Goal: Task Accomplishment & Management: Manage account settings

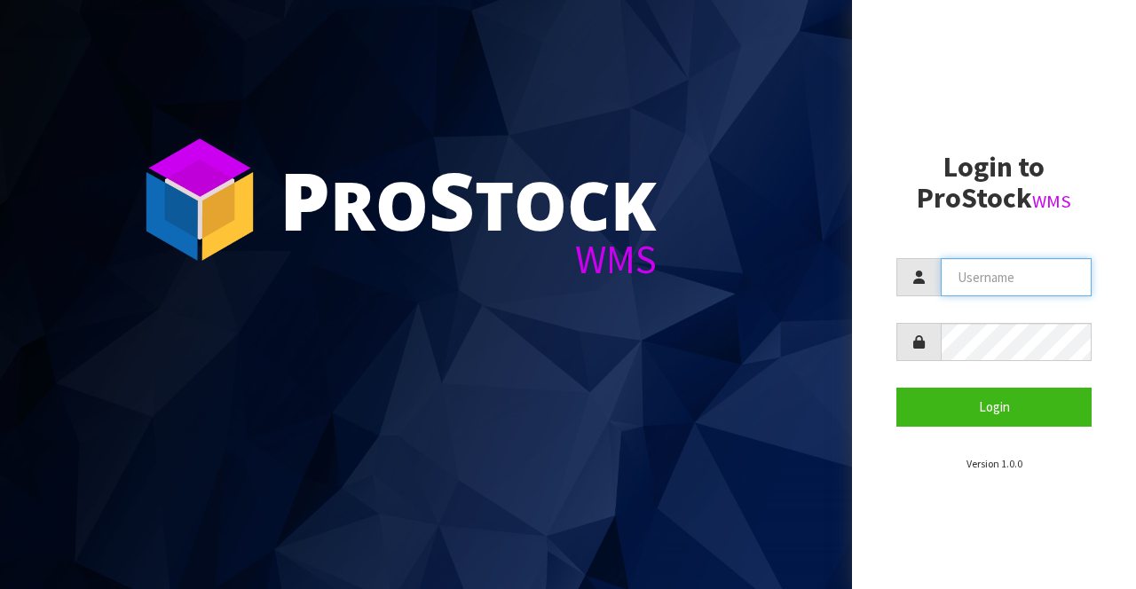
click at [998, 279] on input "text" at bounding box center [1016, 277] width 151 height 38
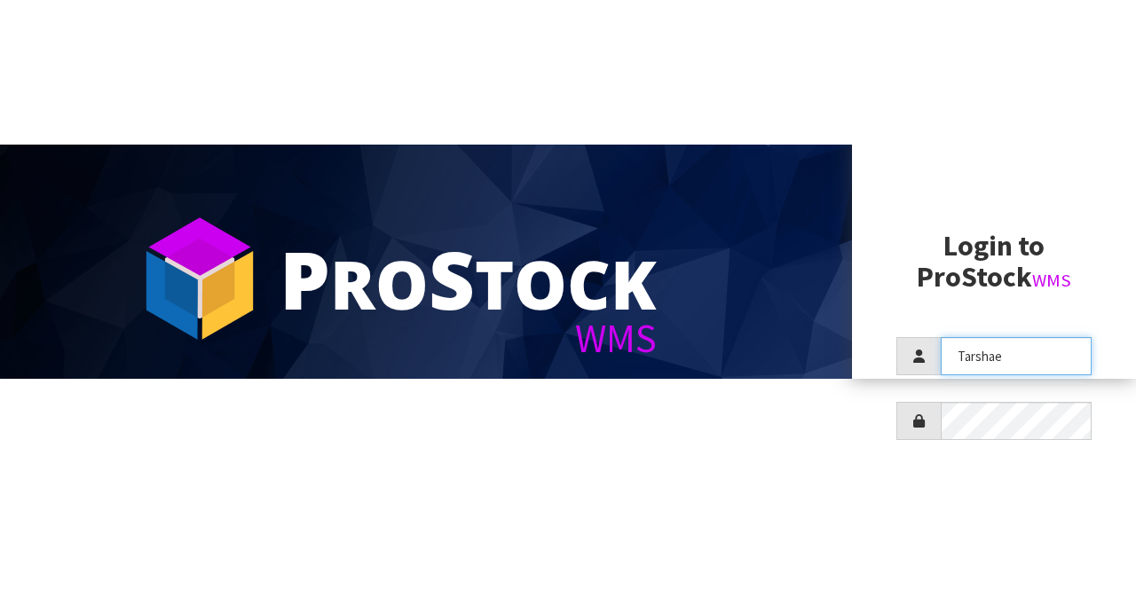
scroll to position [71, 0]
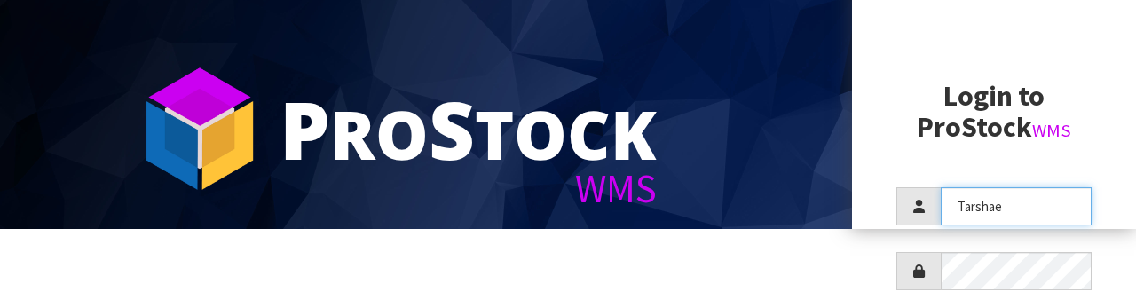
type input "Tarshae"
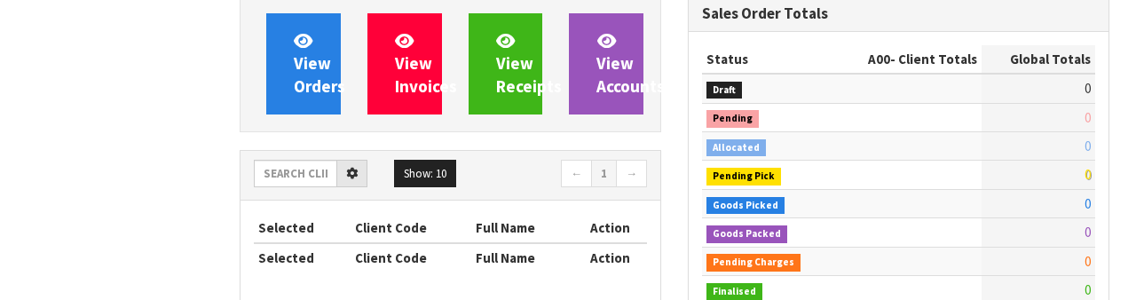
click at [1081, 158] on td "0" at bounding box center [1038, 145] width 114 height 28
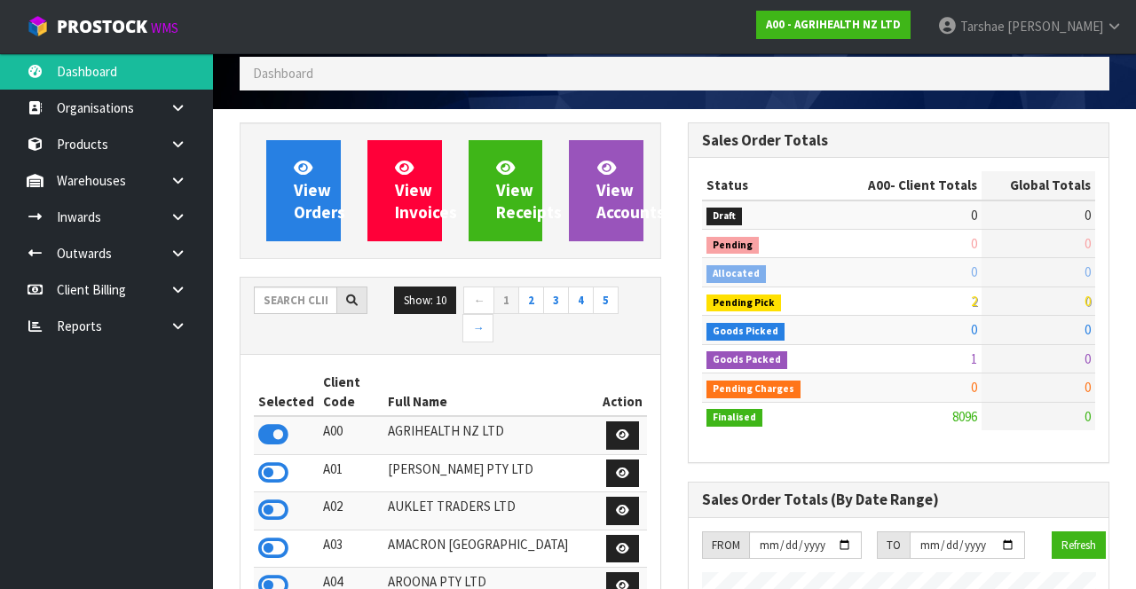
scroll to position [1431, 447]
click at [282, 301] on input "text" at bounding box center [295, 301] width 83 height 28
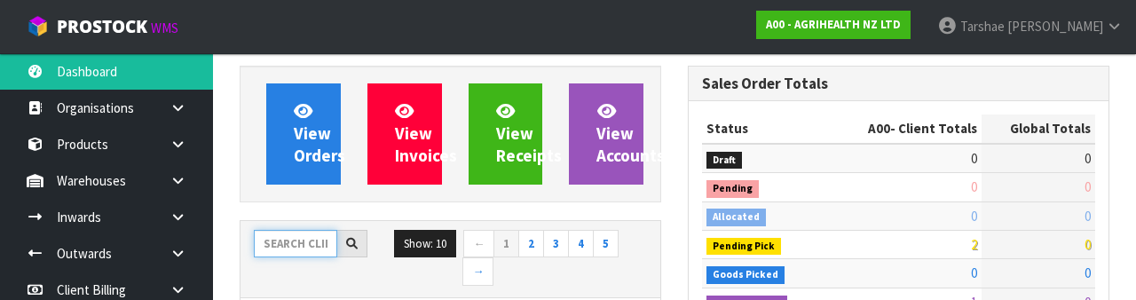
scroll to position [209, 0]
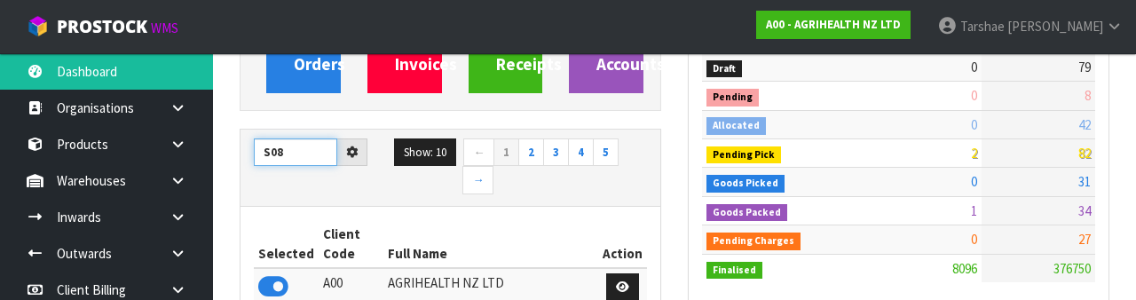
type input "S08"
click at [486, 220] on th "Full Name" at bounding box center [490, 244] width 215 height 48
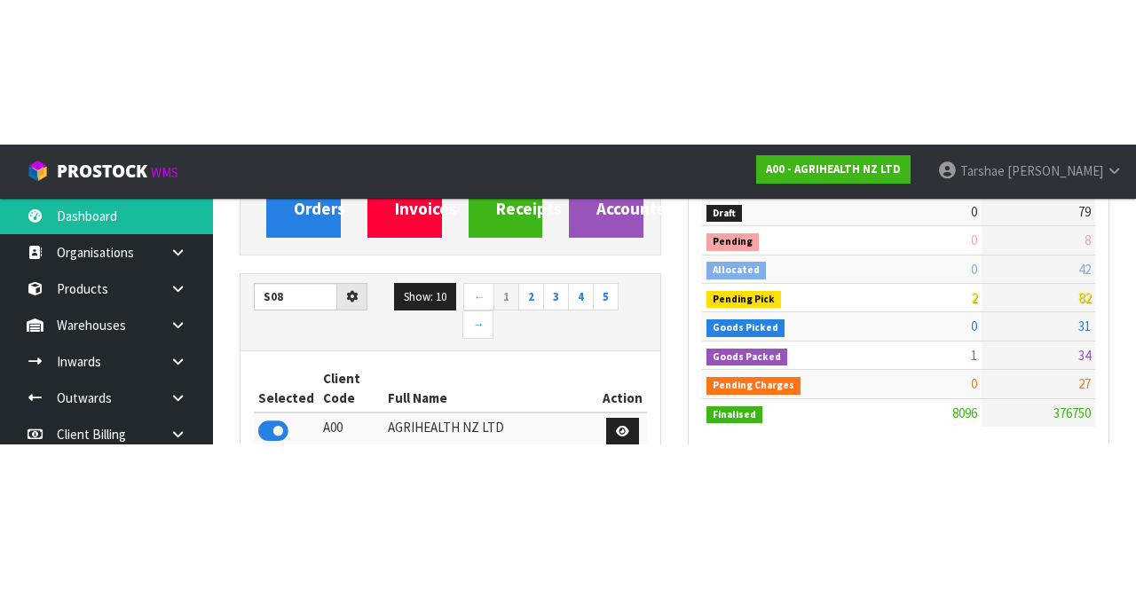
scroll to position [219, 0]
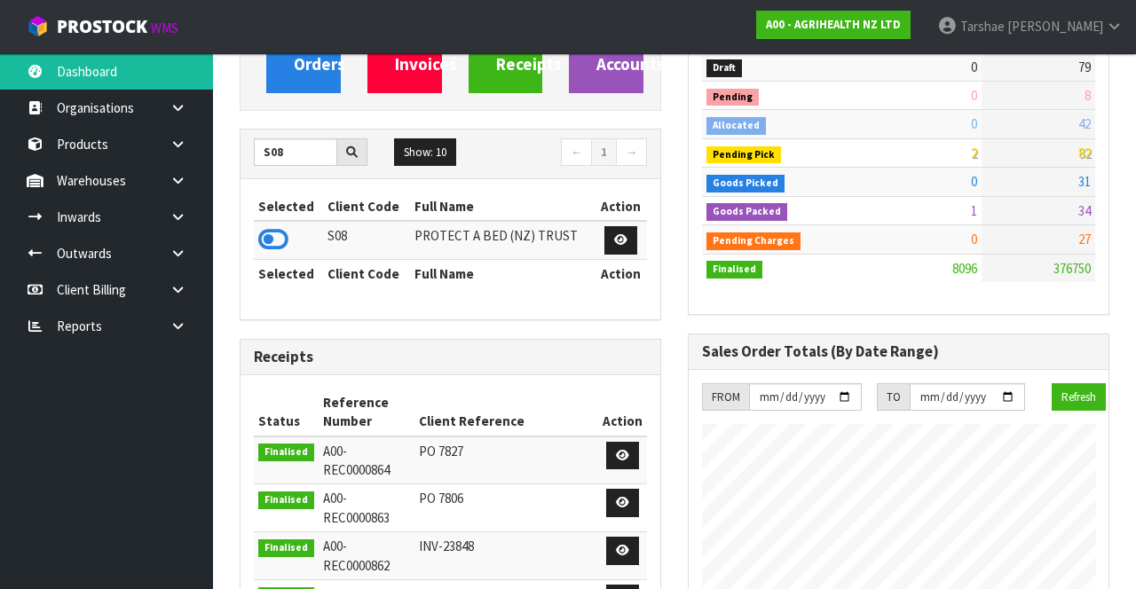
click at [267, 235] on icon at bounding box center [273, 239] width 30 height 27
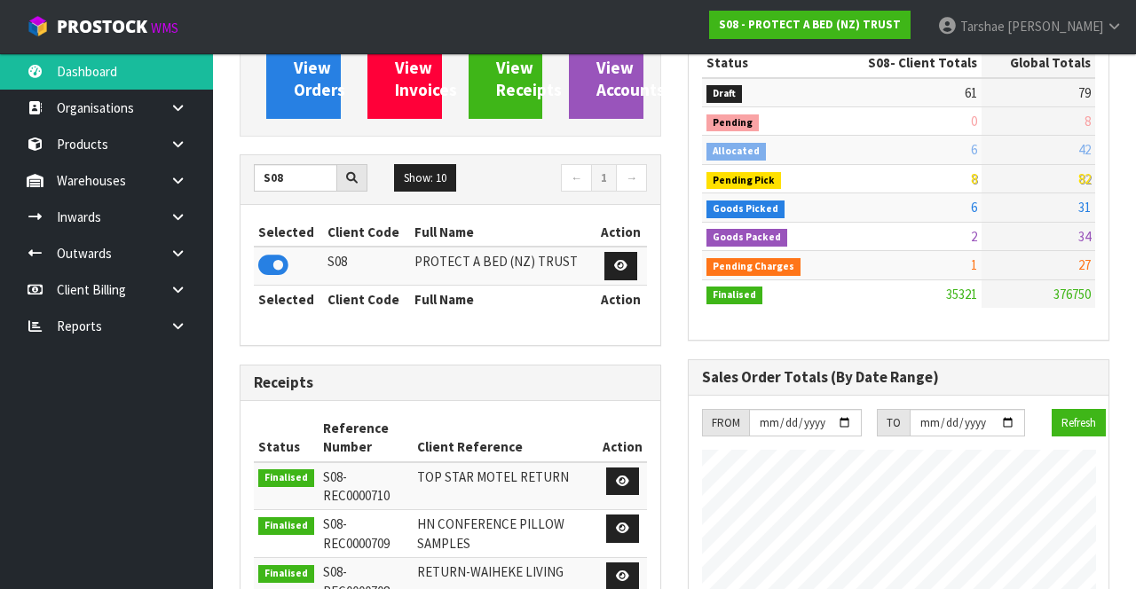
scroll to position [193, 0]
click at [181, 220] on icon at bounding box center [177, 216] width 17 height 13
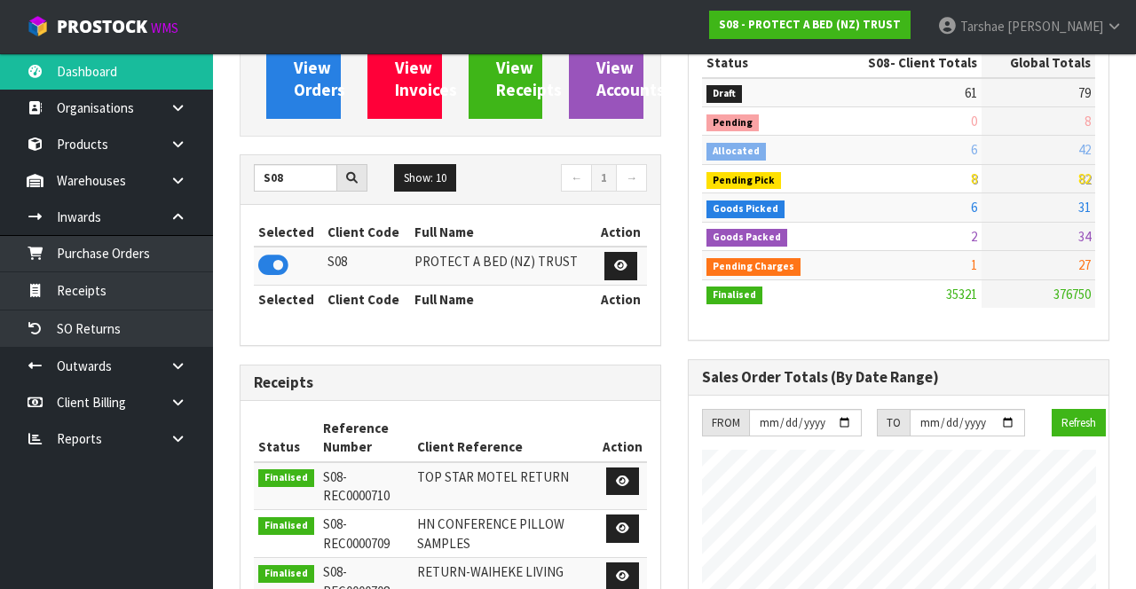
click at [183, 217] on icon at bounding box center [177, 216] width 17 height 13
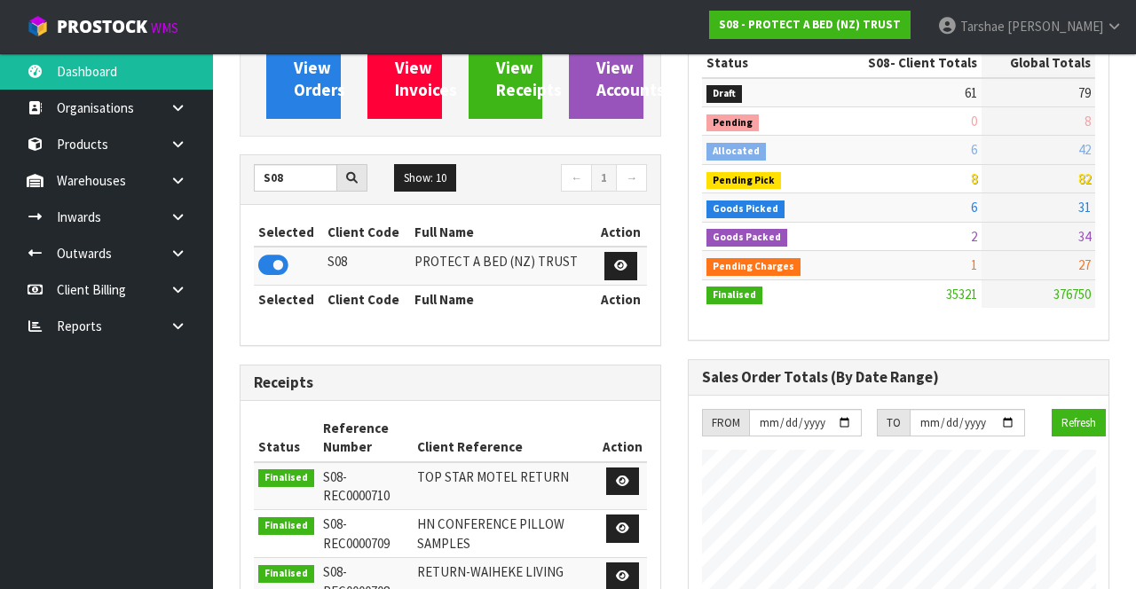
click at [172, 187] on link at bounding box center [184, 180] width 57 height 36
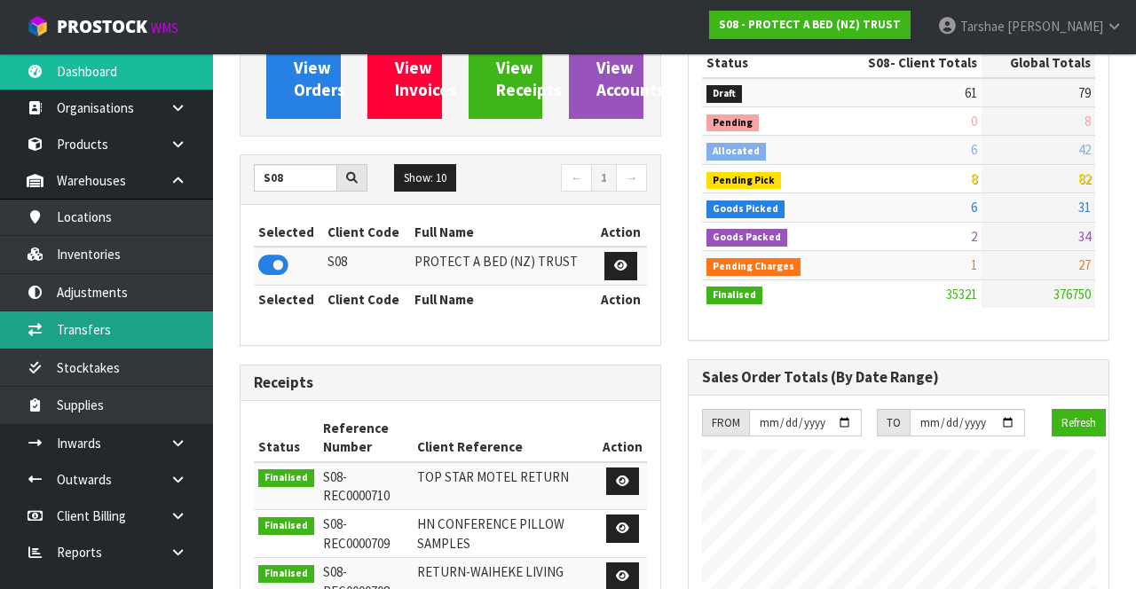
click at [72, 331] on link "Transfers" at bounding box center [106, 329] width 213 height 36
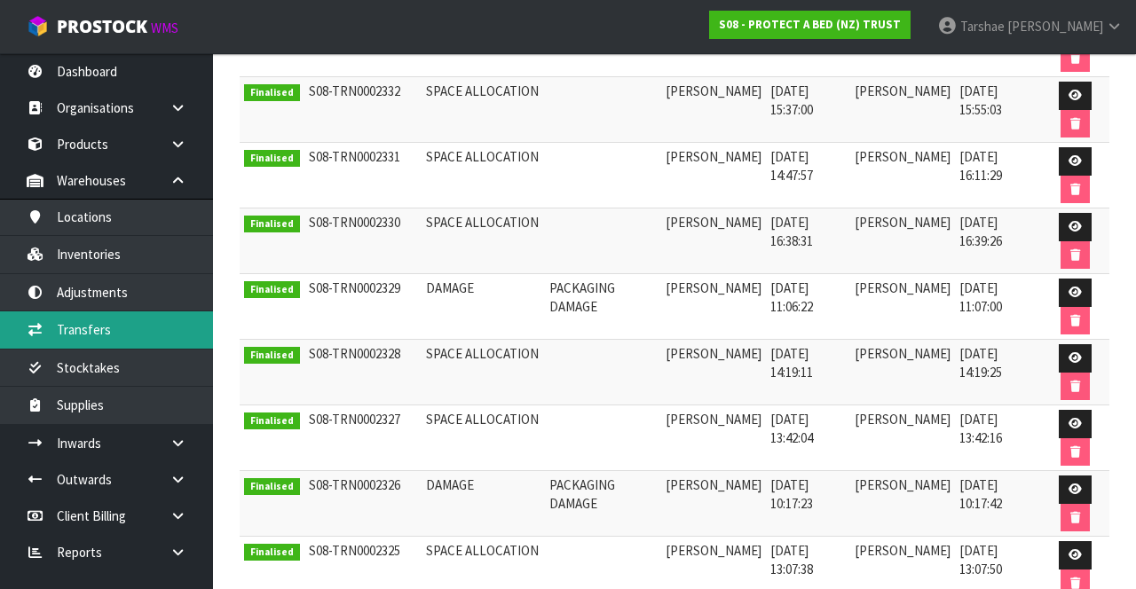
scroll to position [501, 0]
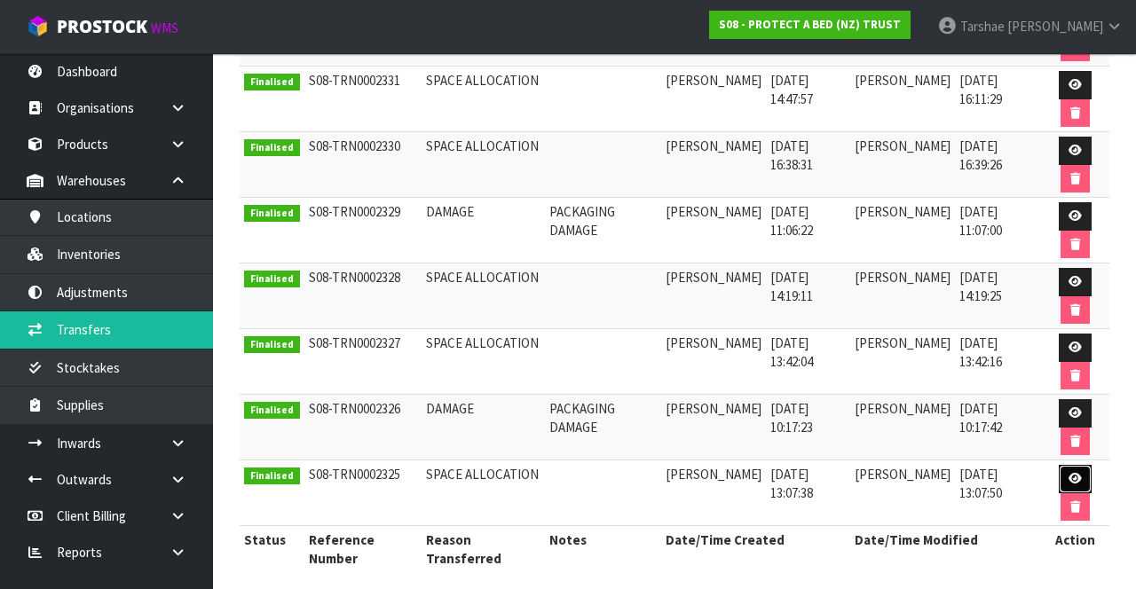
click at [1072, 473] on icon at bounding box center [1074, 479] width 13 height 12
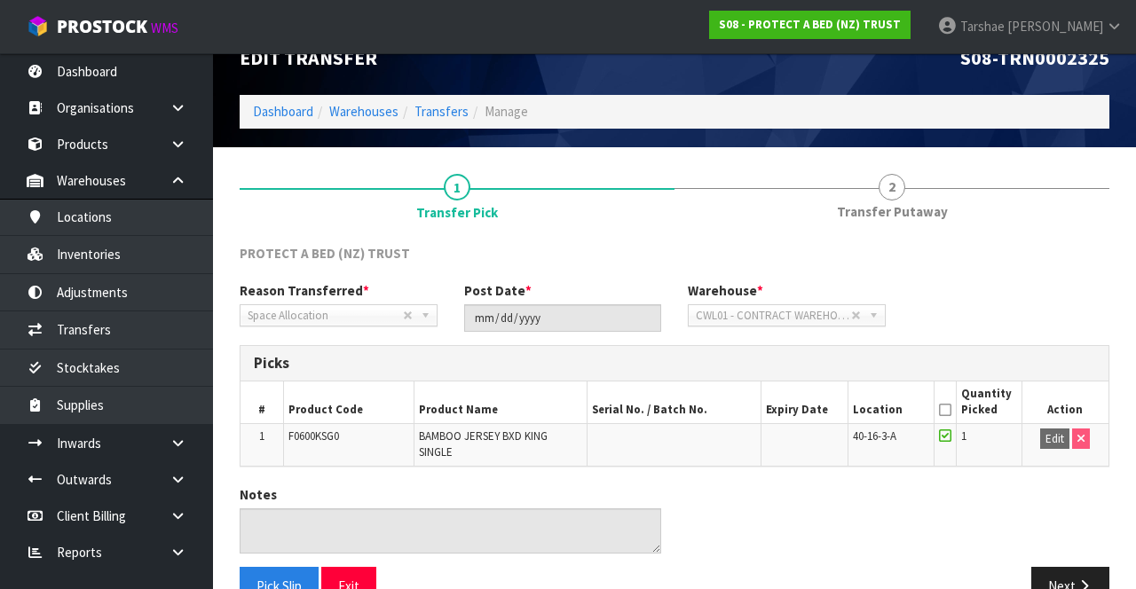
scroll to position [73, 0]
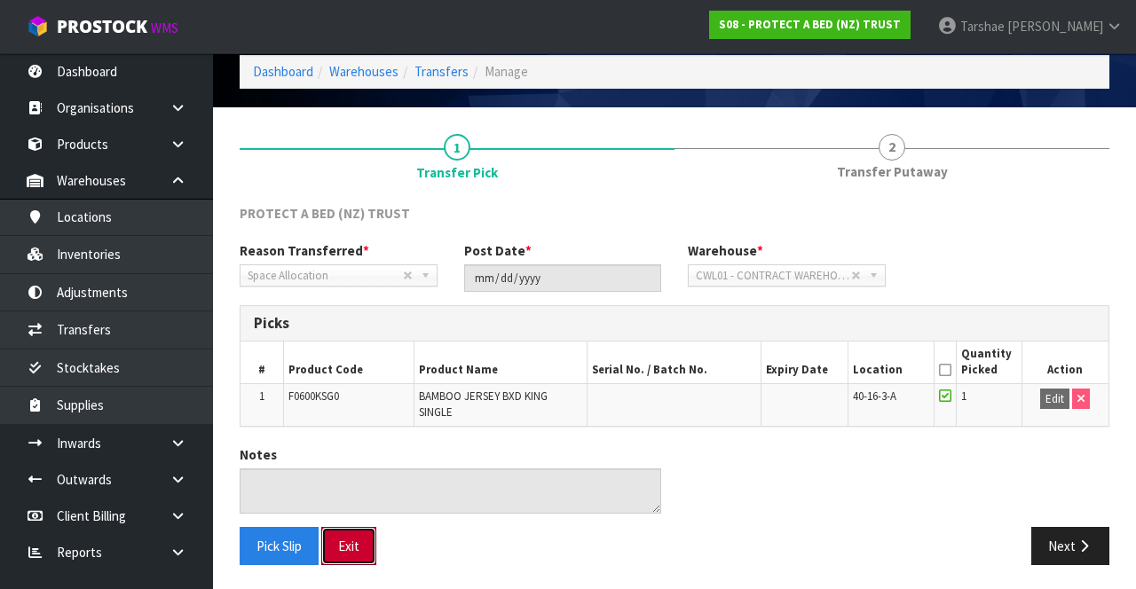
click at [352, 532] on button "Exit" at bounding box center [348, 546] width 55 height 38
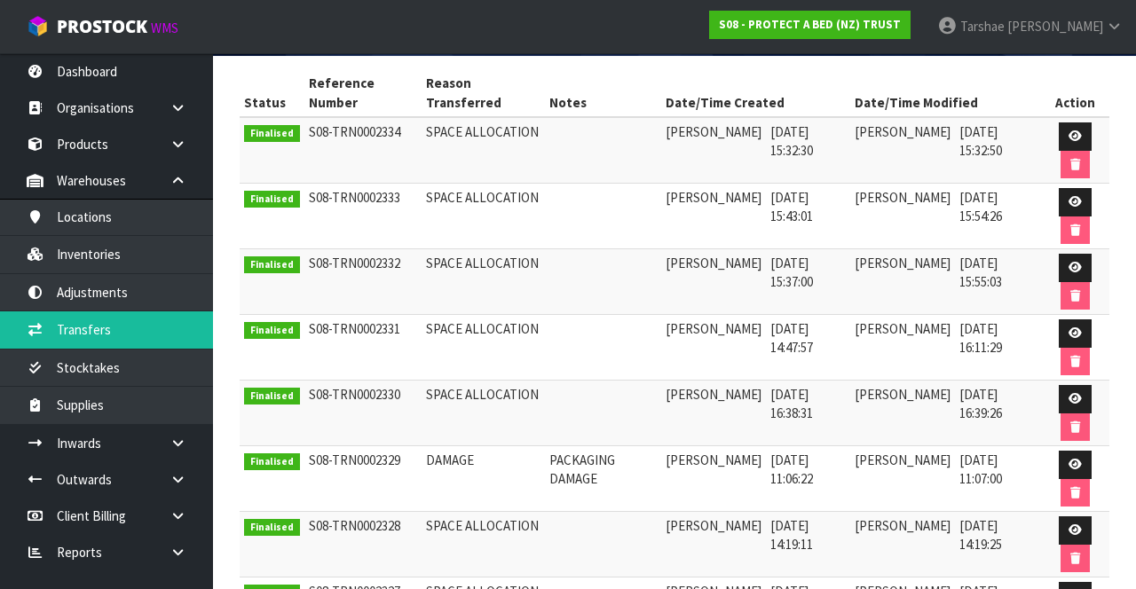
scroll to position [250, 0]
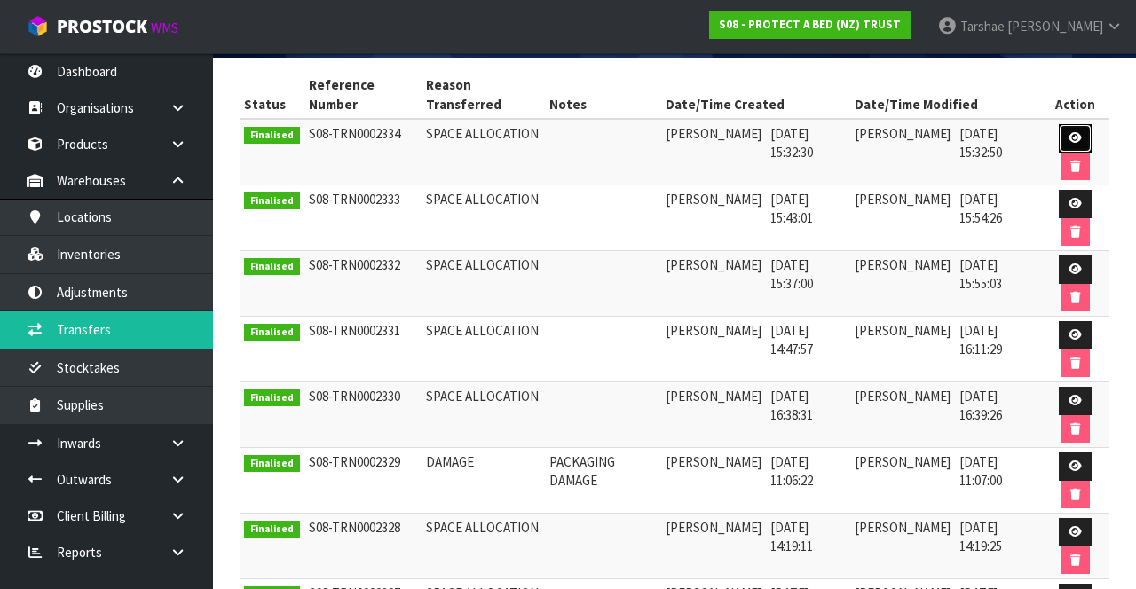
click at [1077, 135] on icon at bounding box center [1074, 138] width 13 height 12
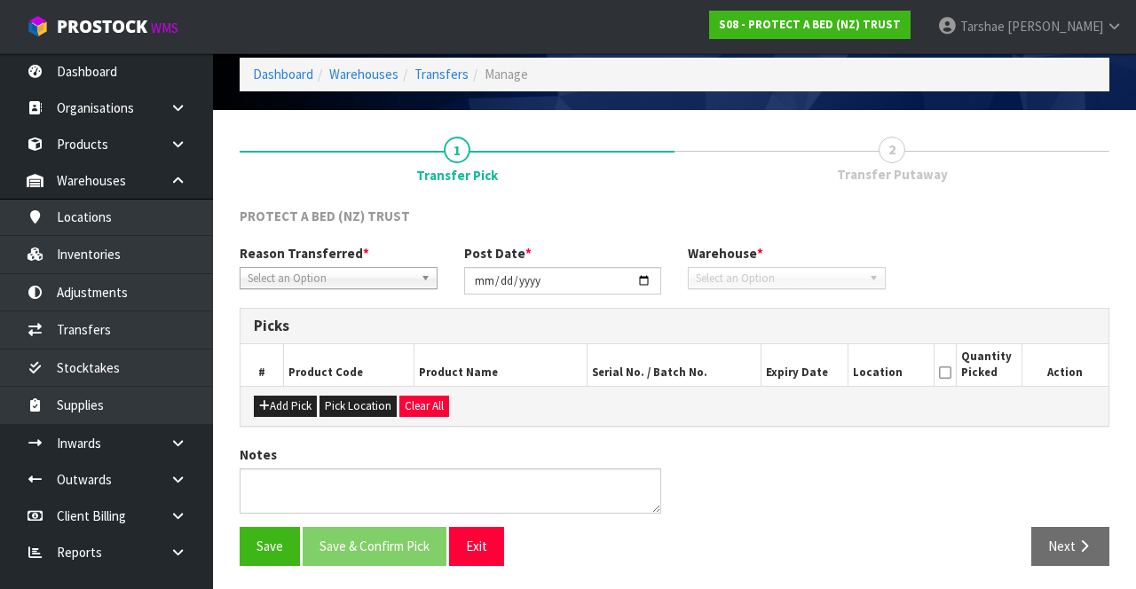
type input "[DATE]"
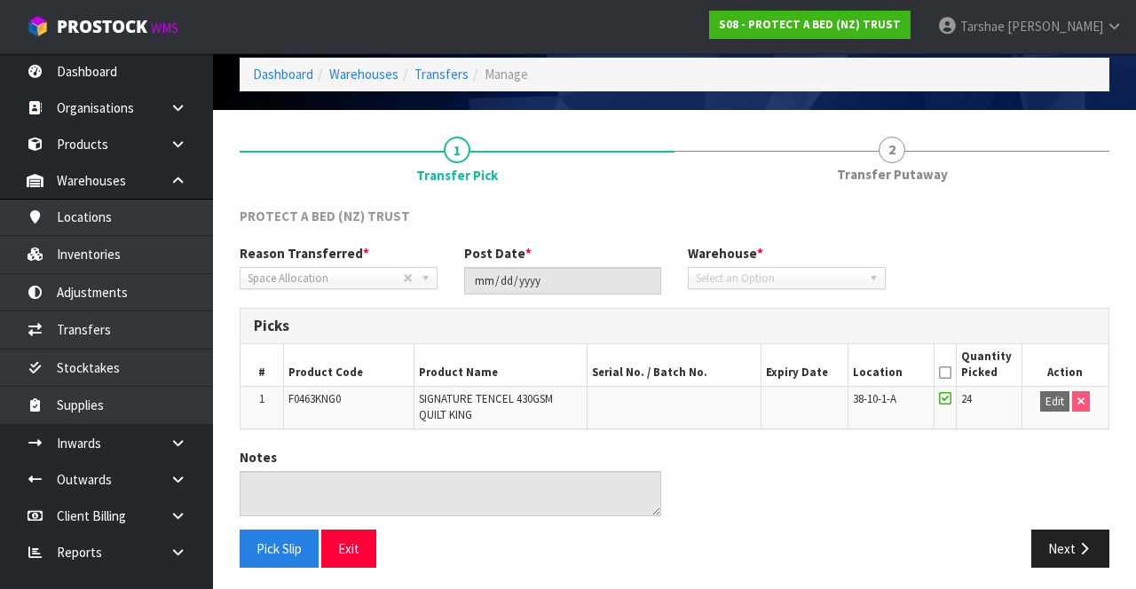
scroll to position [73, 0]
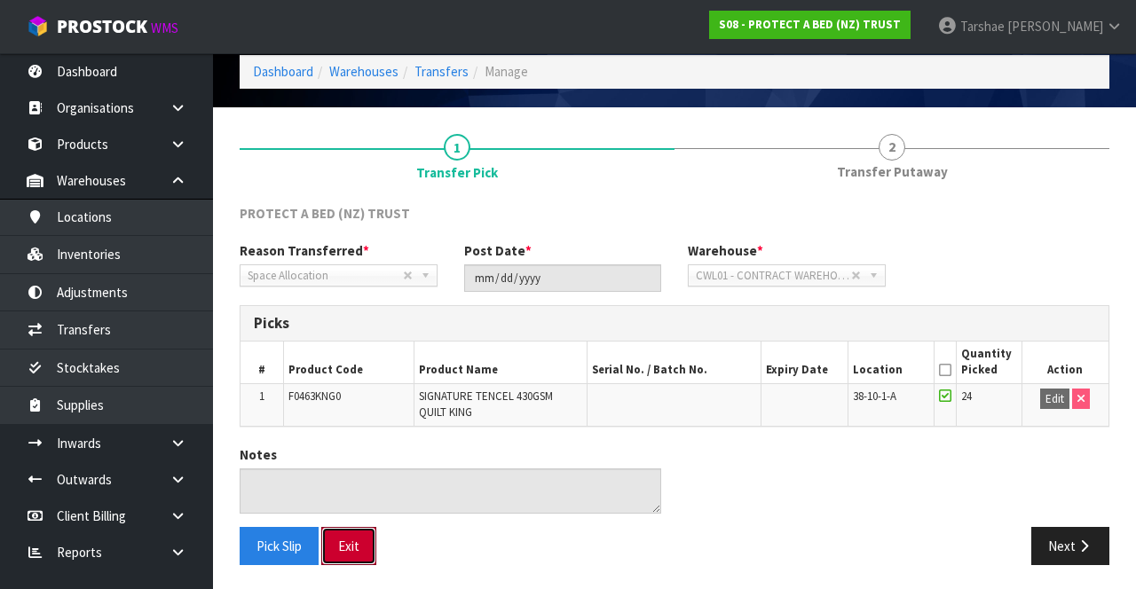
click at [349, 541] on button "Exit" at bounding box center [348, 546] width 55 height 38
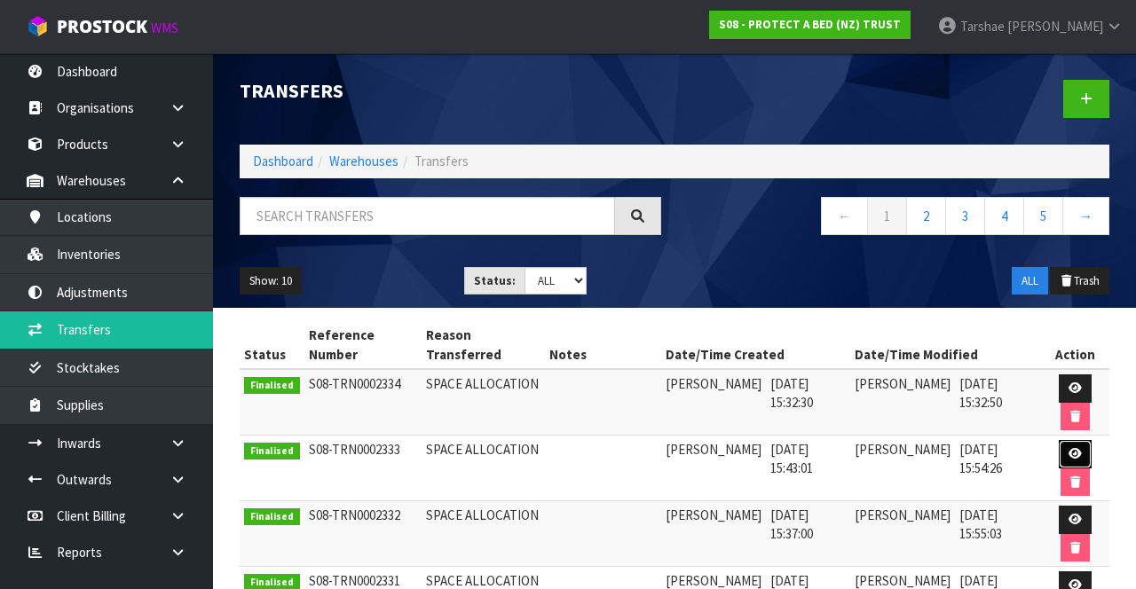
click at [1068, 448] on icon at bounding box center [1074, 454] width 13 height 12
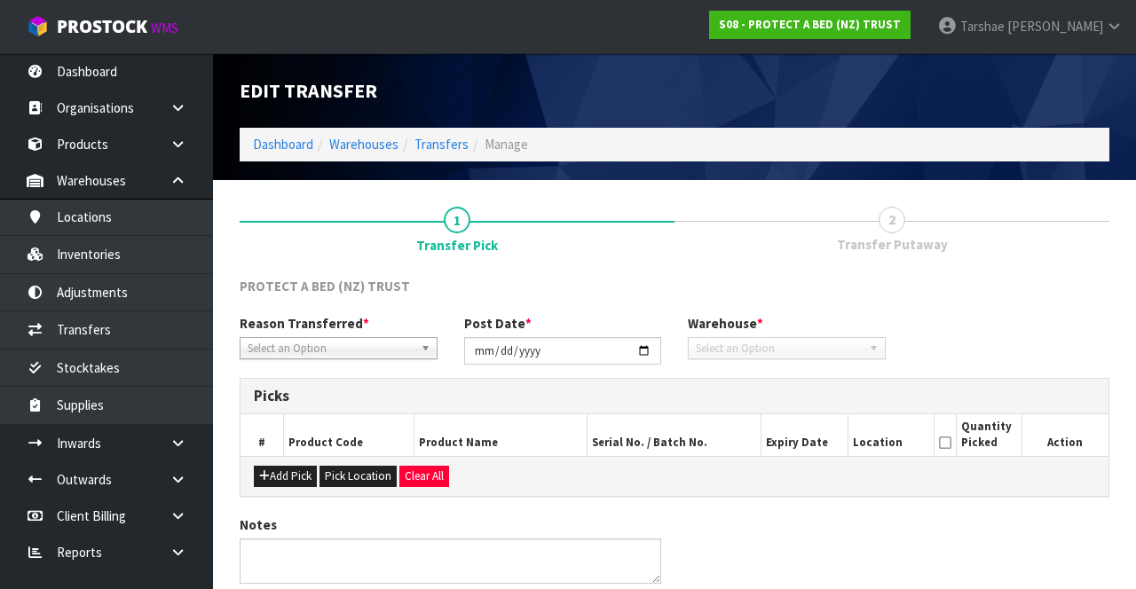
type input "[DATE]"
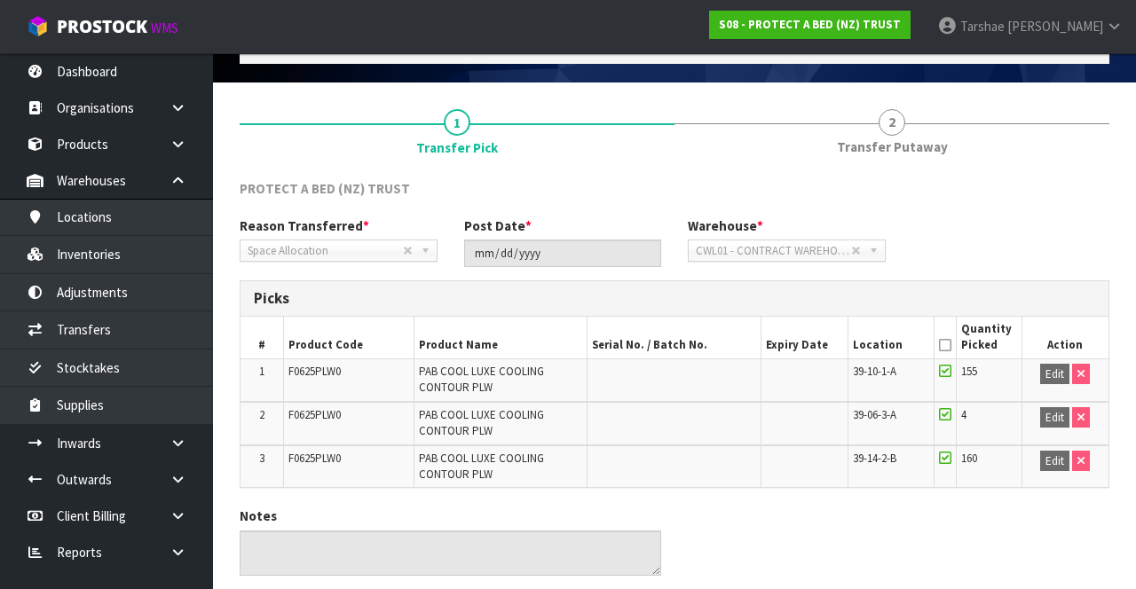
scroll to position [160, 0]
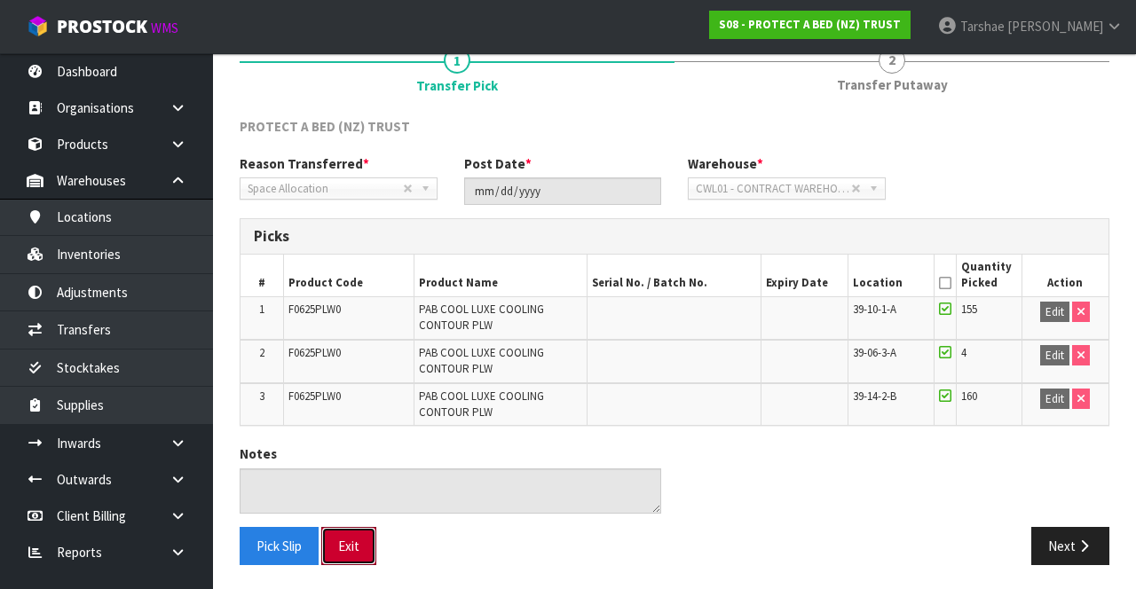
click at [345, 535] on button "Exit" at bounding box center [348, 546] width 55 height 38
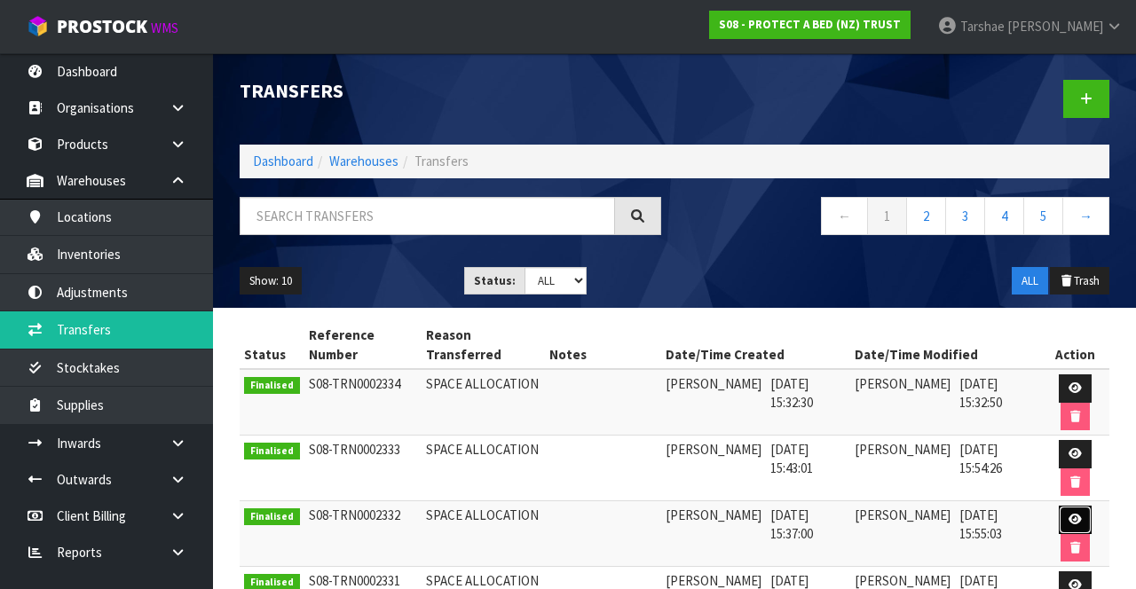
click at [1076, 515] on icon at bounding box center [1074, 520] width 13 height 12
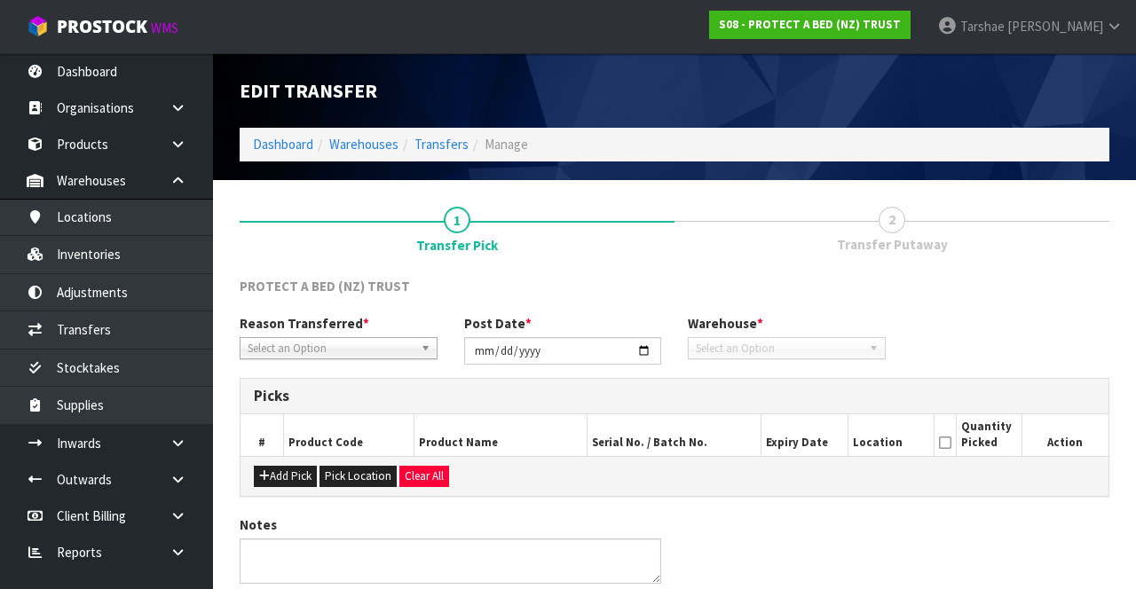
type input "[DATE]"
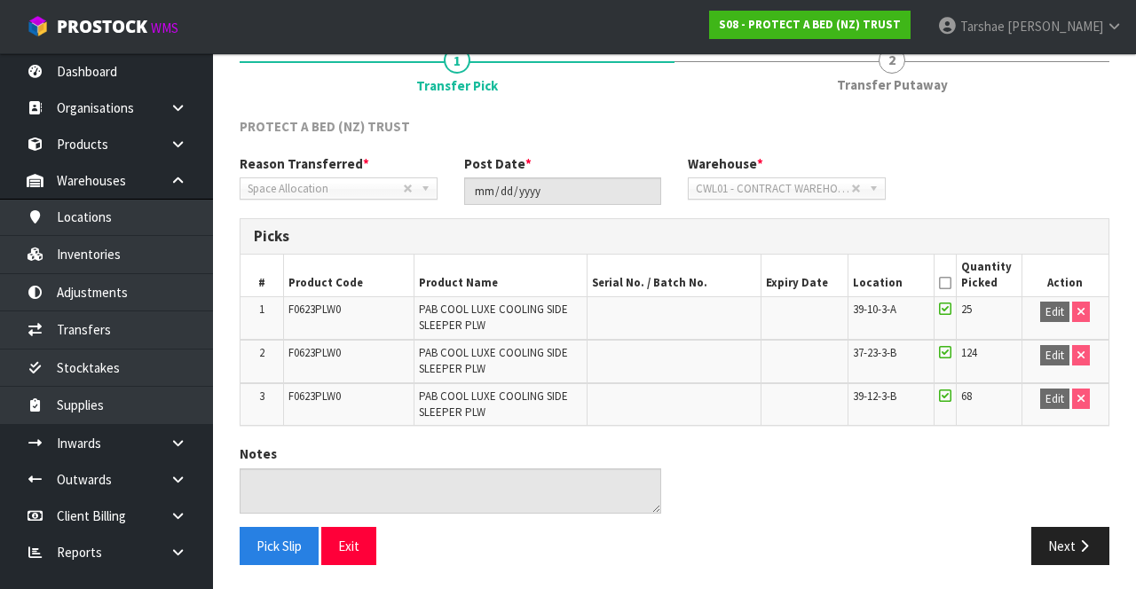
scroll to position [158, 0]
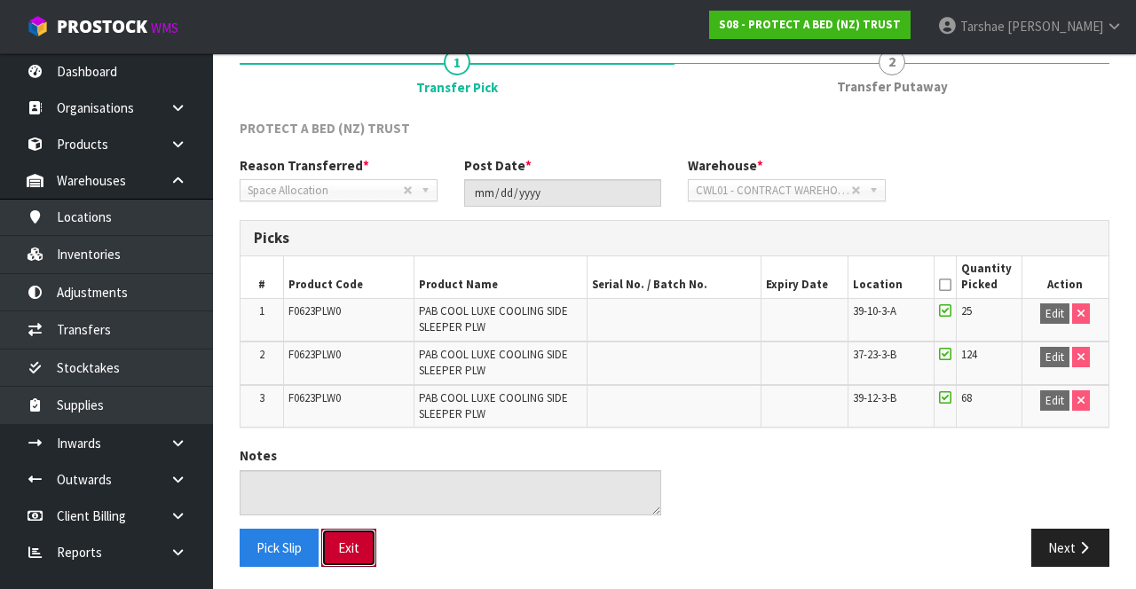
click at [355, 537] on button "Exit" at bounding box center [348, 548] width 55 height 38
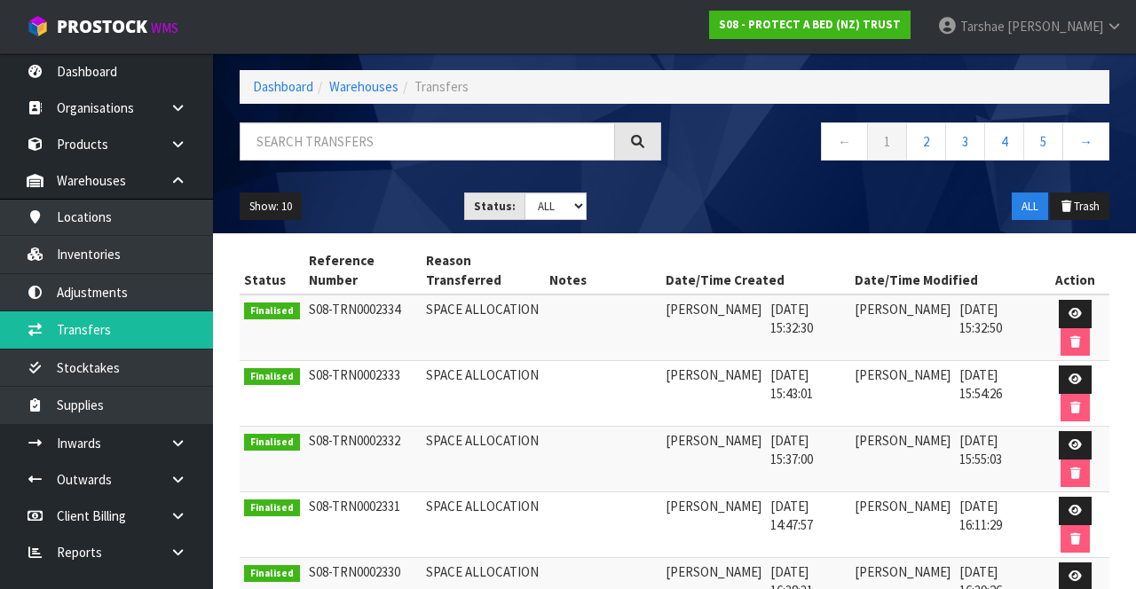
scroll to position [75, 0]
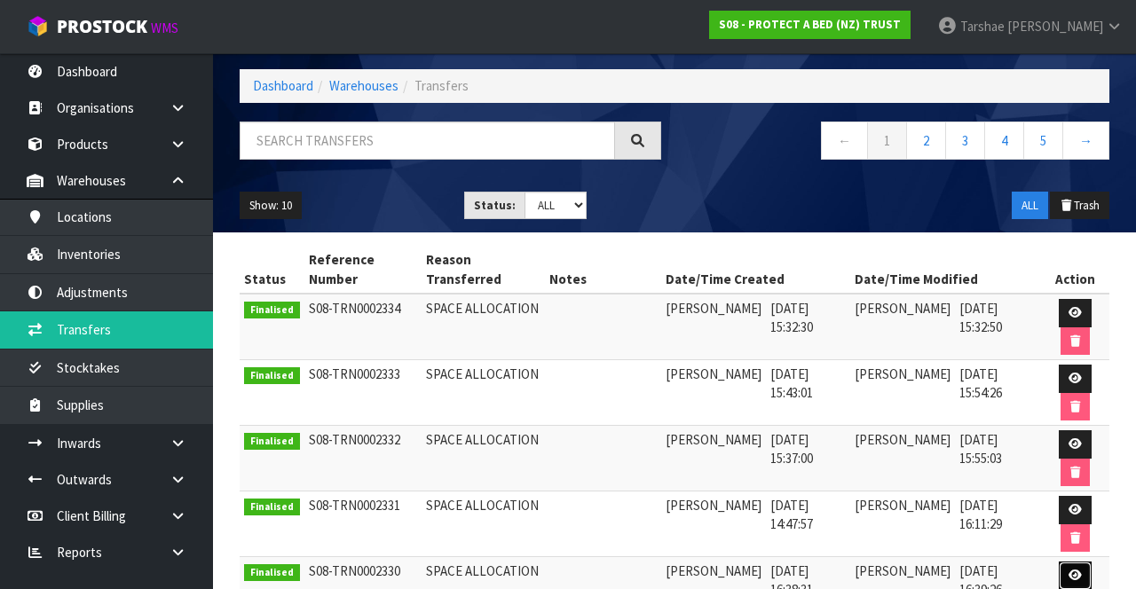
click at [1076, 562] on link at bounding box center [1075, 576] width 33 height 28
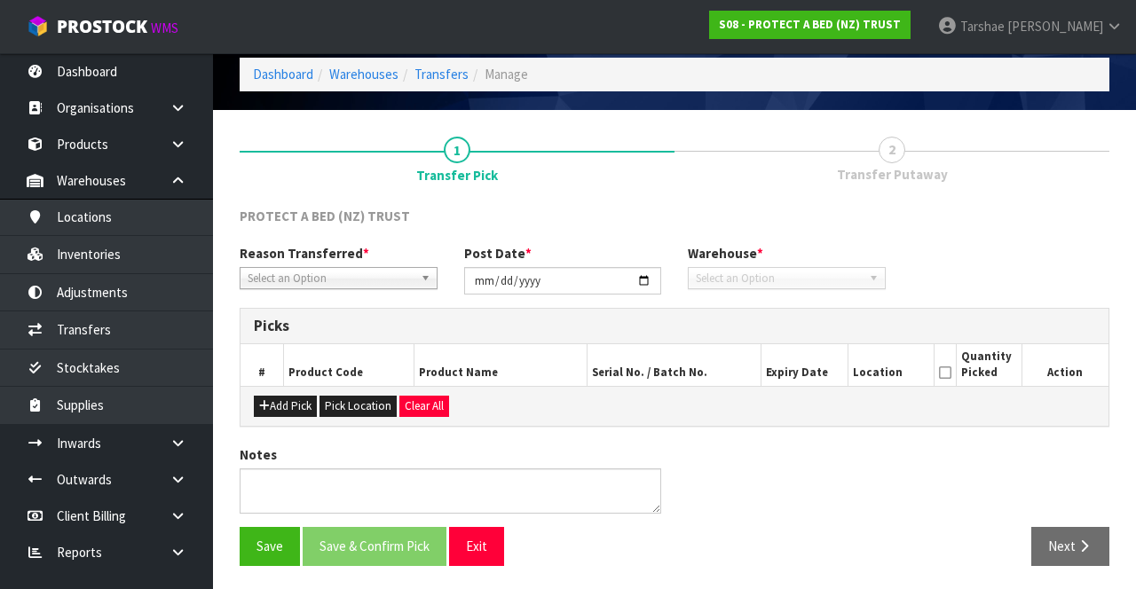
type input "[DATE]"
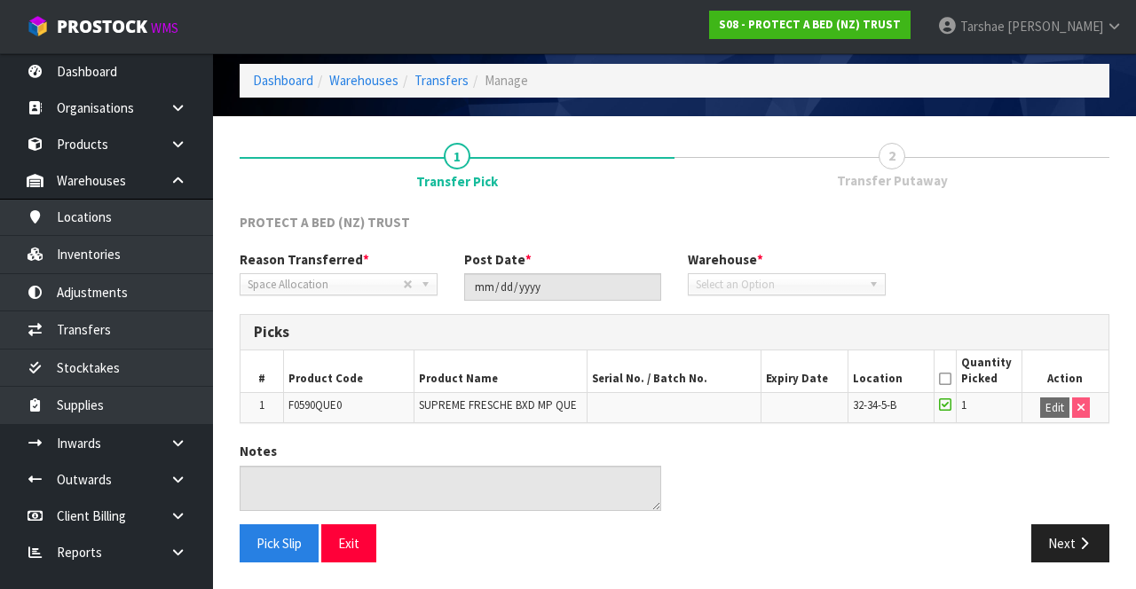
scroll to position [60, 0]
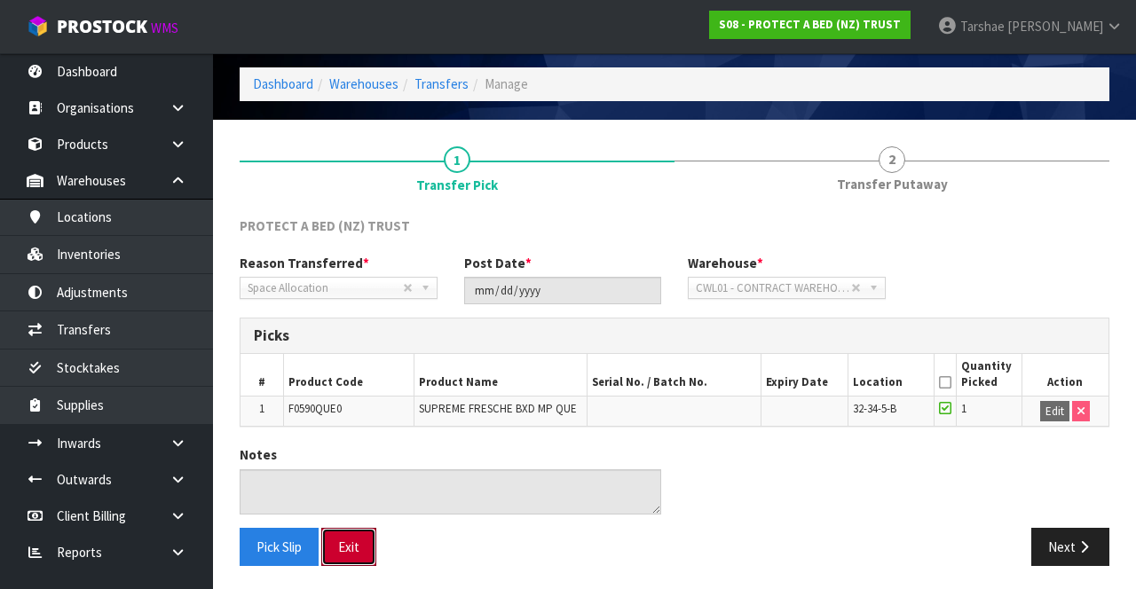
click at [348, 534] on button "Exit" at bounding box center [348, 547] width 55 height 38
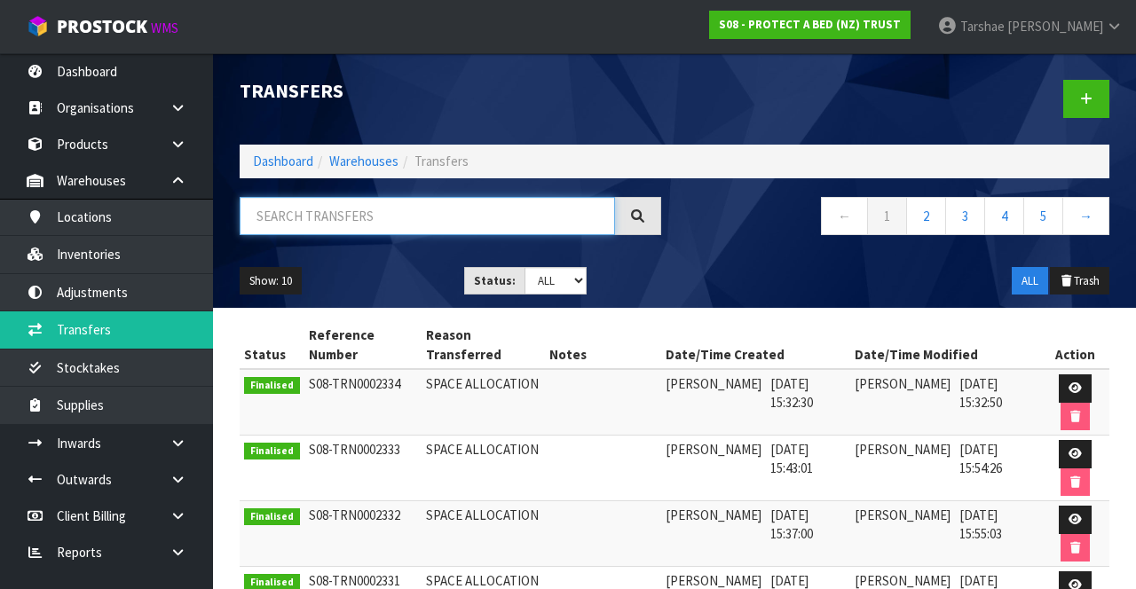
click at [512, 217] on input "text" at bounding box center [427, 216] width 375 height 38
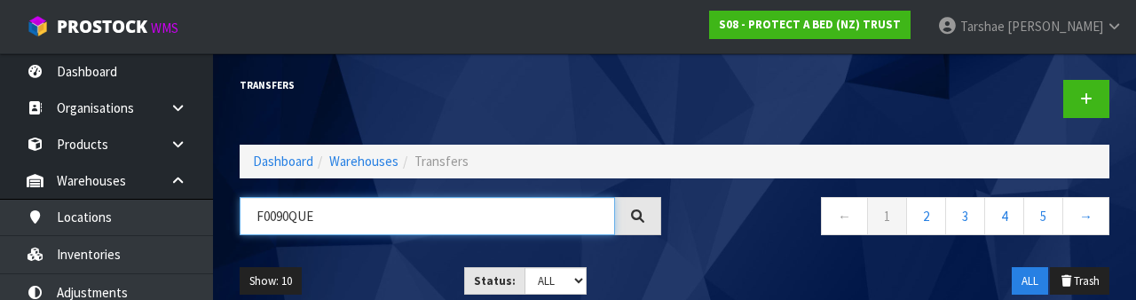
type input "F0090QUE"
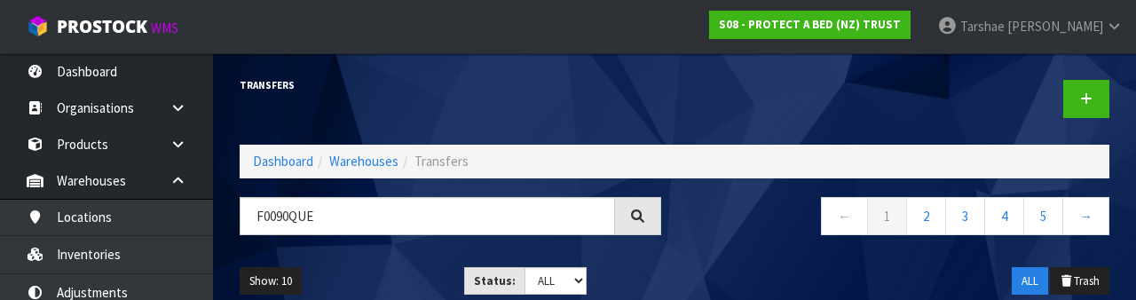
click at [686, 259] on div "Show: 10 5 10 25 50 Status: Draft Pending Pick Goods Picked Finalised ALL ALL T…" at bounding box center [674, 281] width 896 height 55
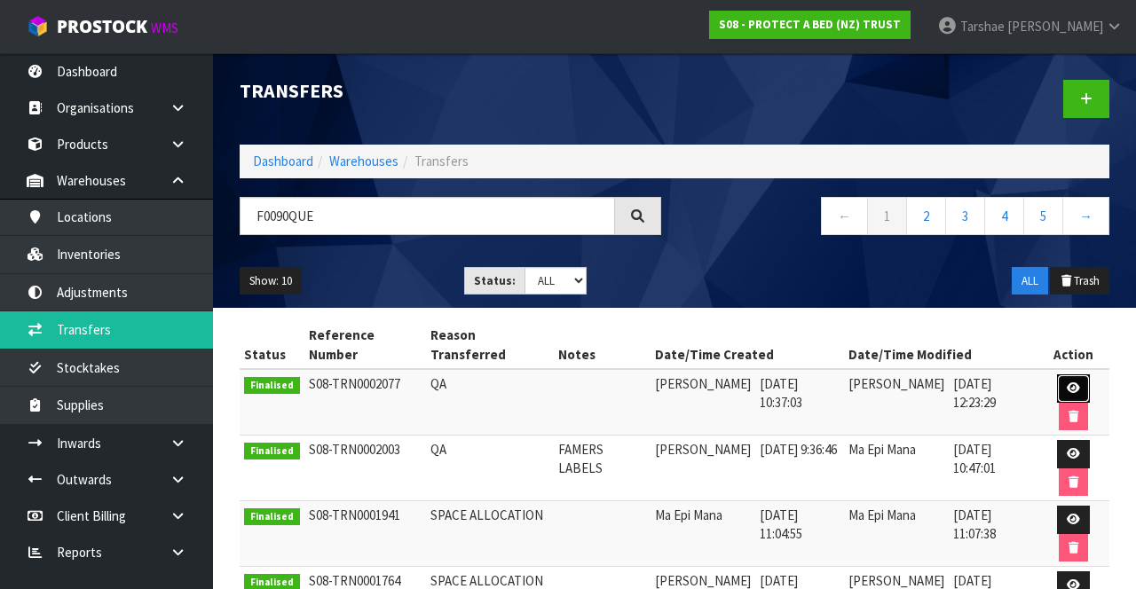
click at [1081, 387] on link at bounding box center [1073, 388] width 33 height 28
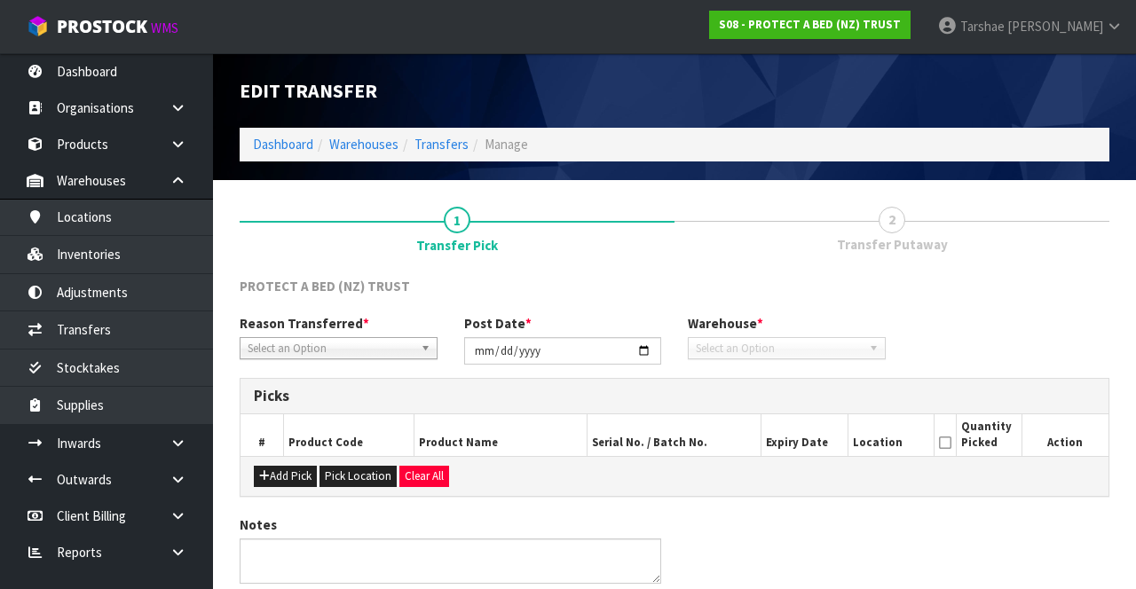
type input "[DATE]"
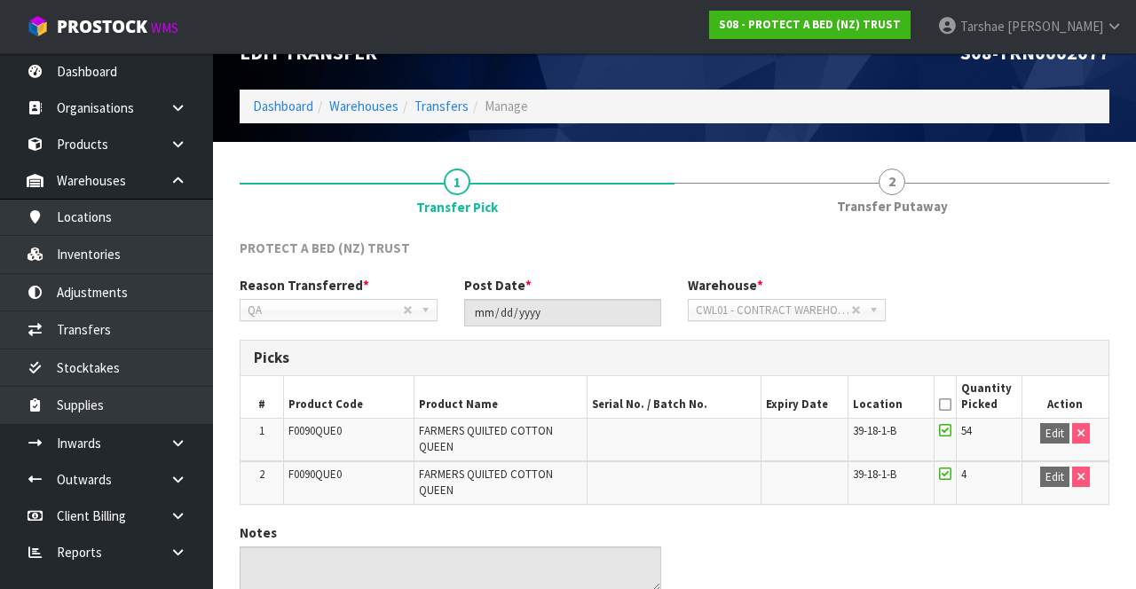
scroll to position [37, 0]
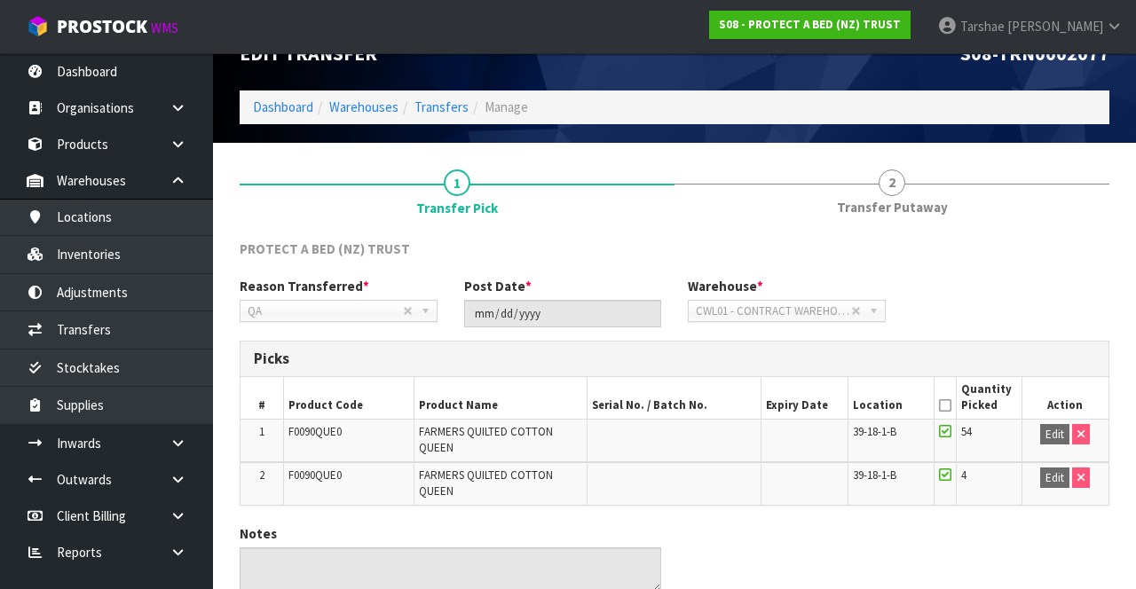
click at [923, 189] on link "2 Transfer Putaway" at bounding box center [891, 191] width 435 height 70
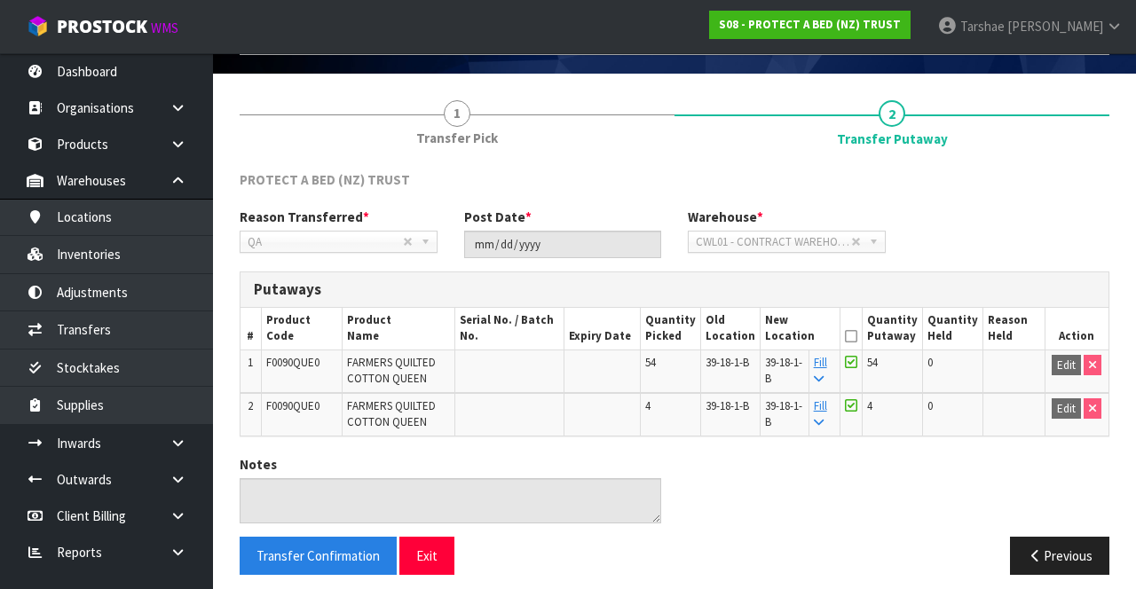
scroll to position [114, 0]
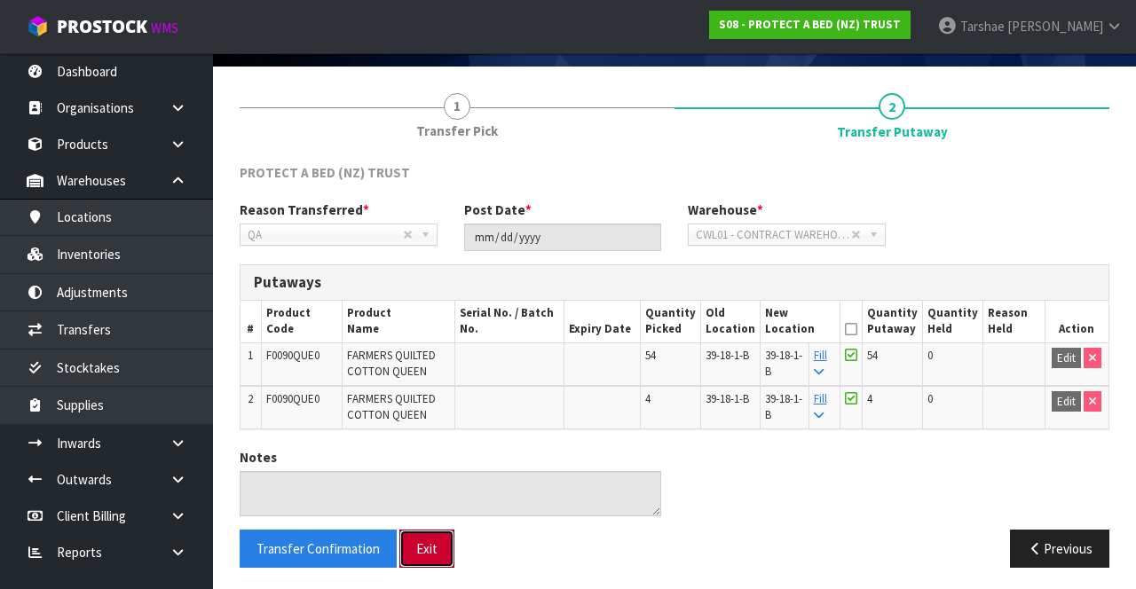
click at [430, 540] on button "Exit" at bounding box center [426, 549] width 55 height 38
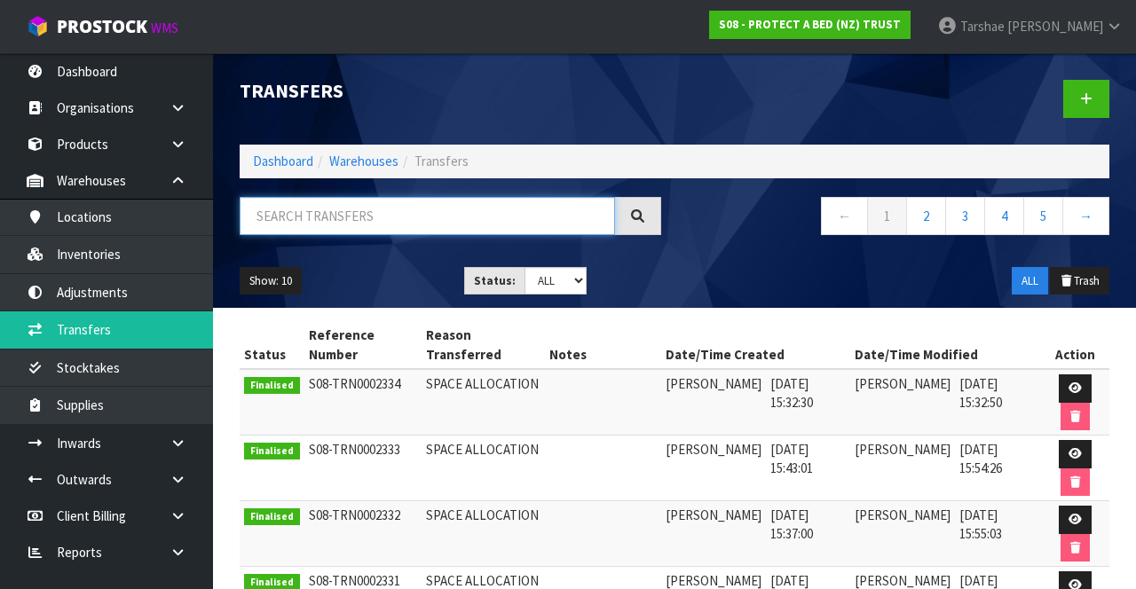
click at [556, 234] on input "text" at bounding box center [427, 216] width 375 height 38
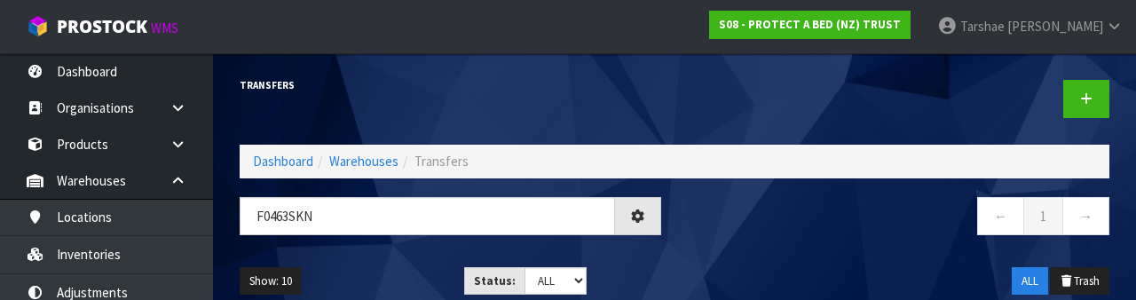
click at [819, 231] on nav "← 1 →" at bounding box center [899, 218] width 422 height 43
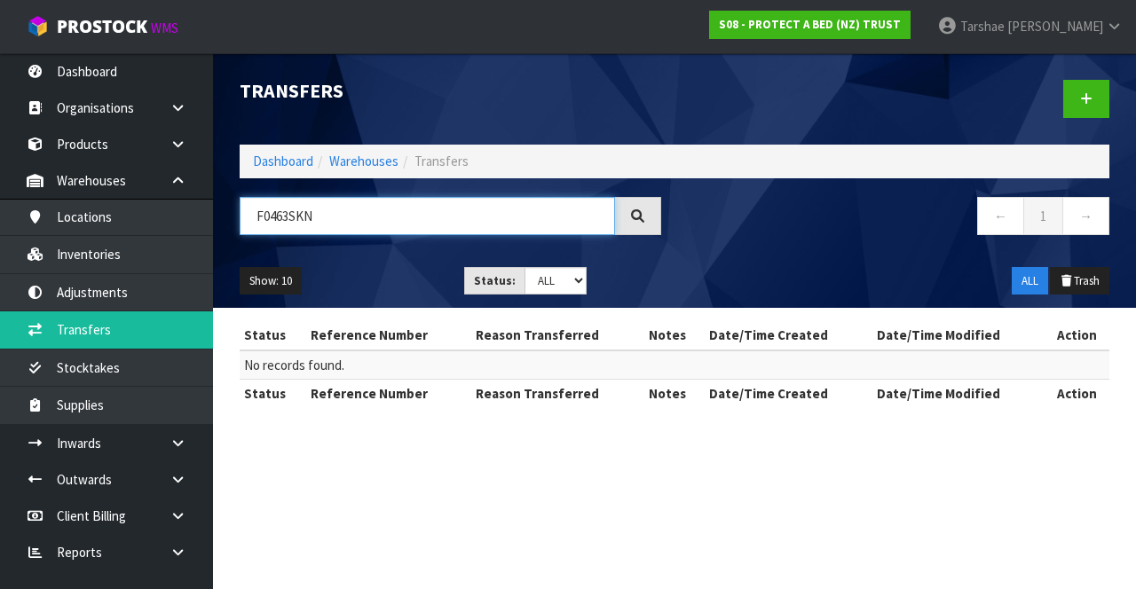
click at [515, 222] on input "F0463SKN" at bounding box center [427, 216] width 375 height 38
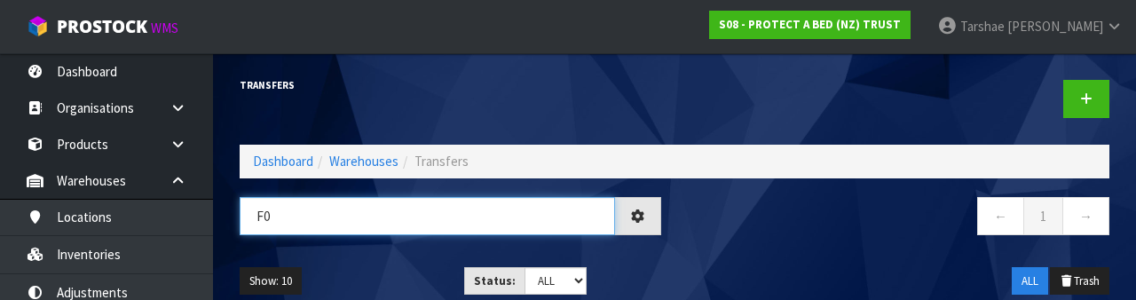
type input "F"
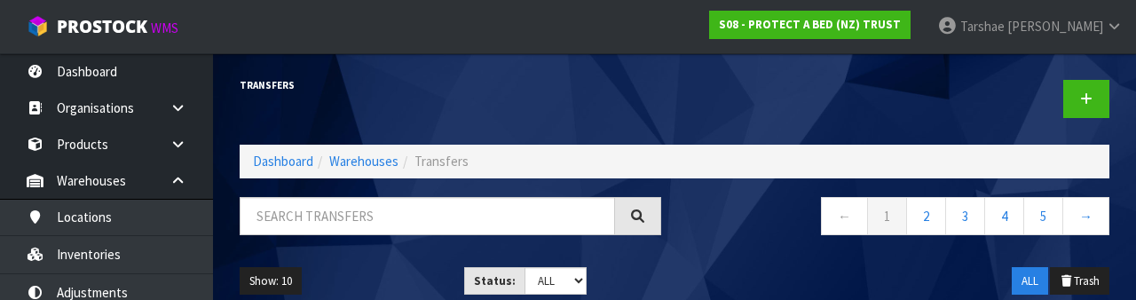
click at [351, 279] on ul "Show: 10 5 10 25 50" at bounding box center [339, 281] width 198 height 28
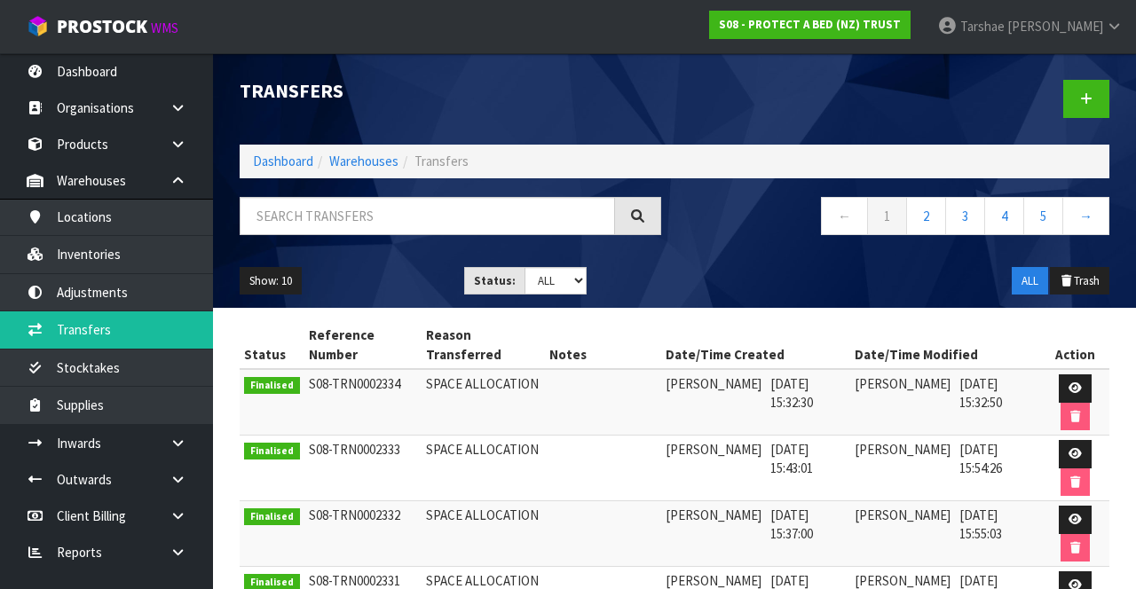
click at [180, 189] on link at bounding box center [184, 180] width 57 height 36
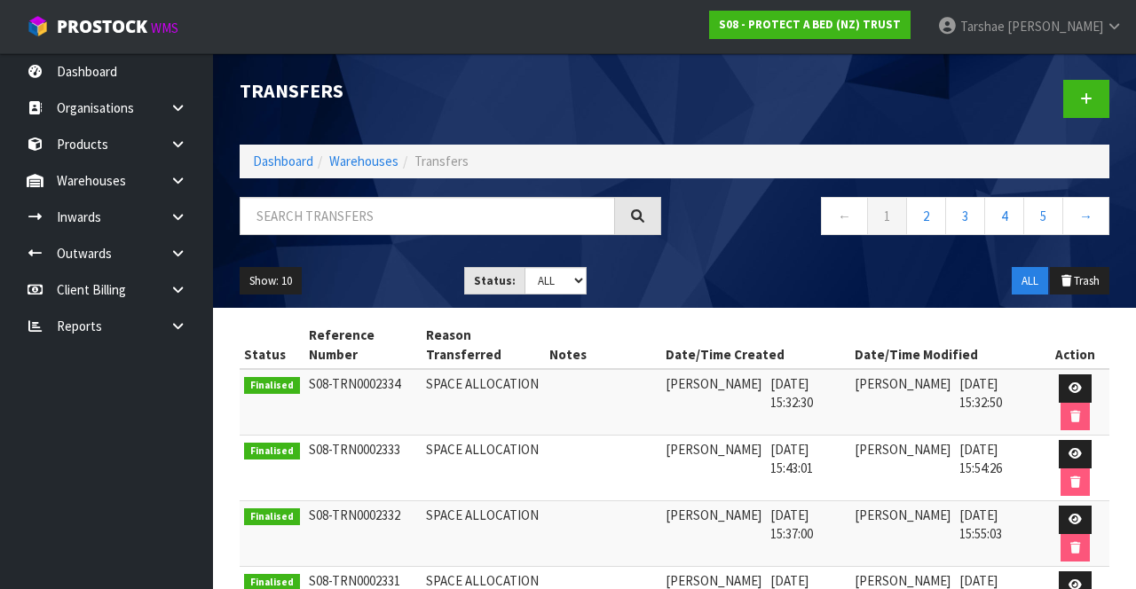
click at [178, 193] on link at bounding box center [184, 180] width 57 height 36
